Goal: Transaction & Acquisition: Purchase product/service

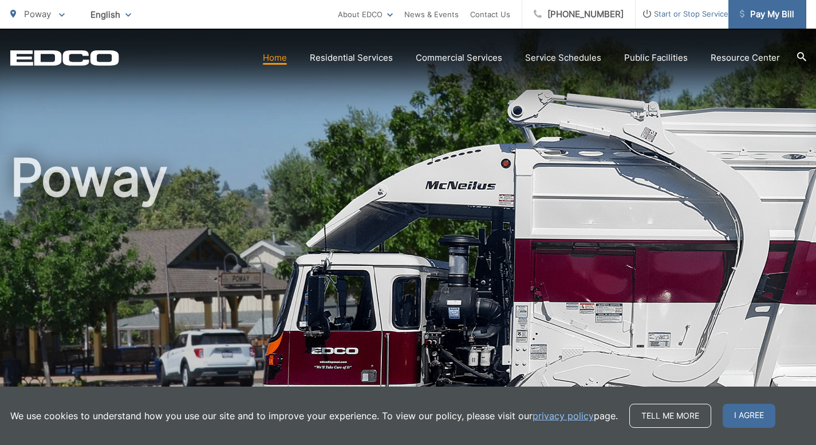
click at [784, 18] on span "Pay My Bill" at bounding box center [766, 14] width 54 height 14
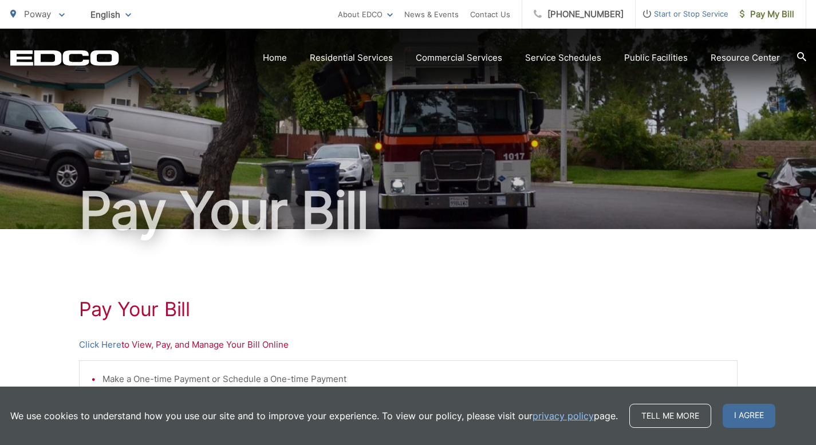
click at [472, 121] on div "Pay Your Bill" at bounding box center [408, 129] width 796 height 200
click at [770, 15] on span "Pay My Bill" at bounding box center [766, 14] width 54 height 14
click at [139, 347] on p "Click Here to View, Pay, and Manage Your Bill Online" at bounding box center [408, 345] width 658 height 14
click at [102, 345] on link "Click Here" at bounding box center [100, 345] width 42 height 14
